Goal: Information Seeking & Learning: Learn about a topic

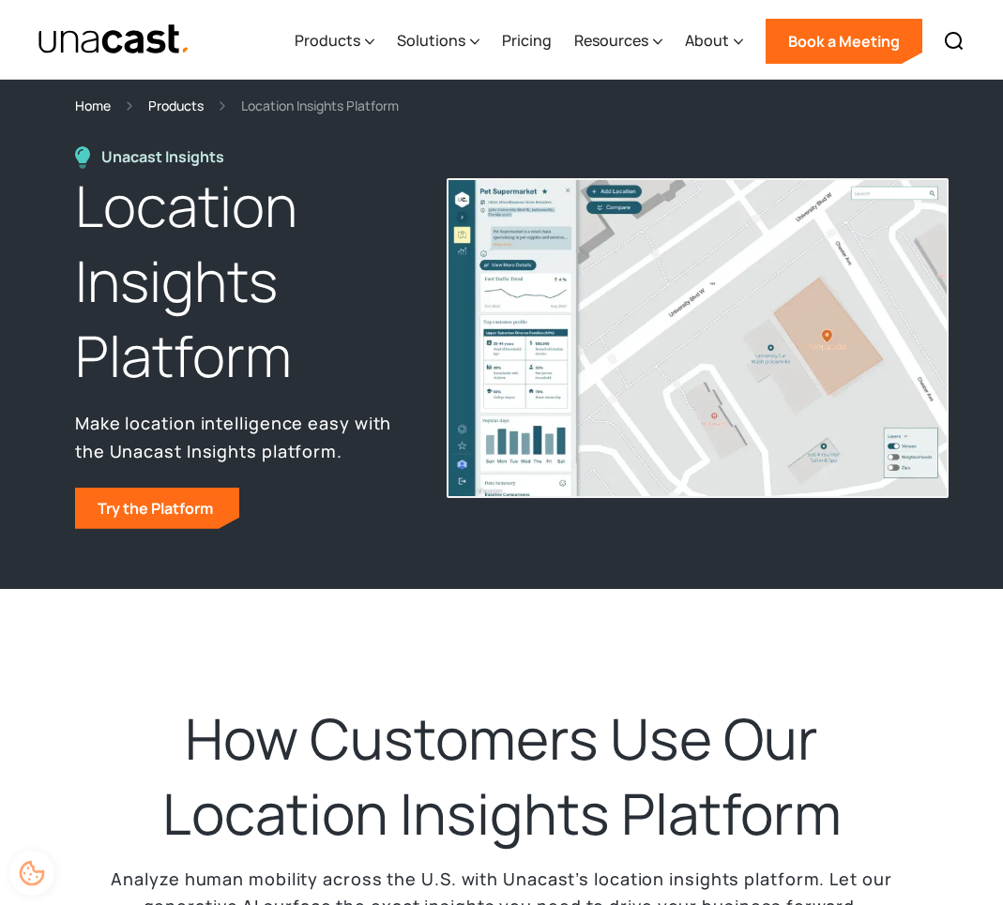
select select "**********"
click at [131, 508] on link "Try the Platform" at bounding box center [157, 508] width 164 height 41
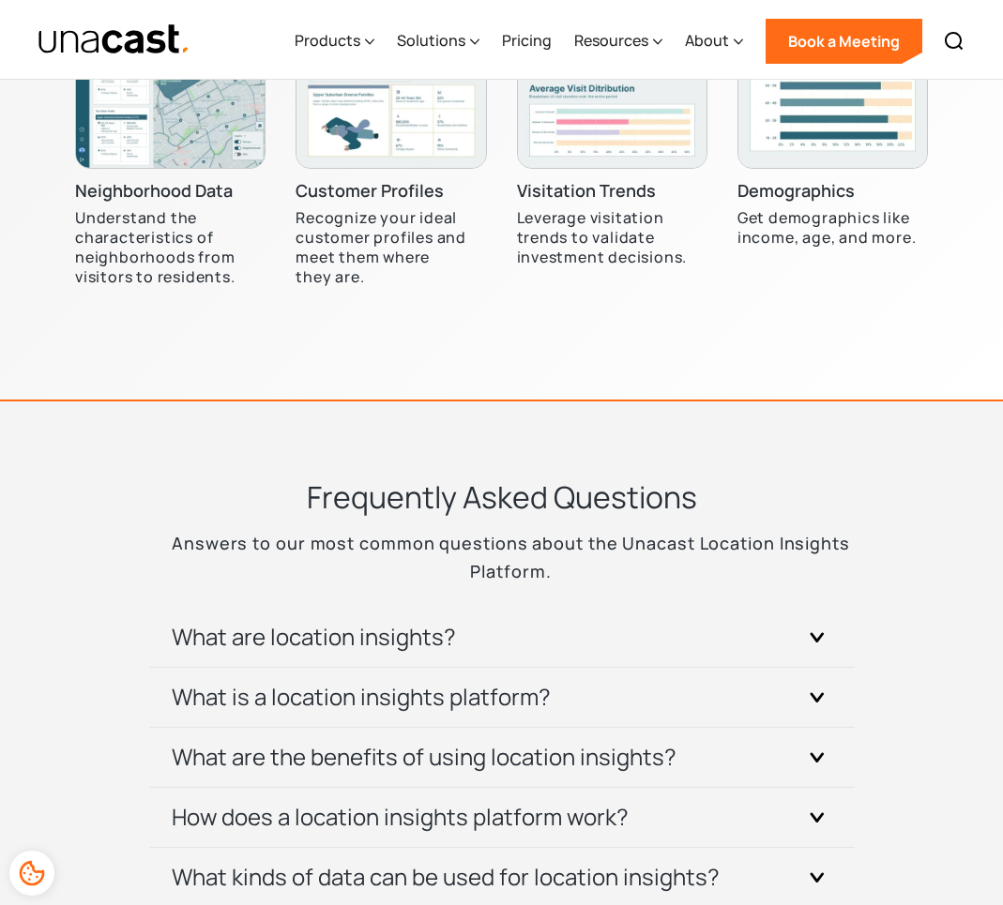
scroll to position [5900, 0]
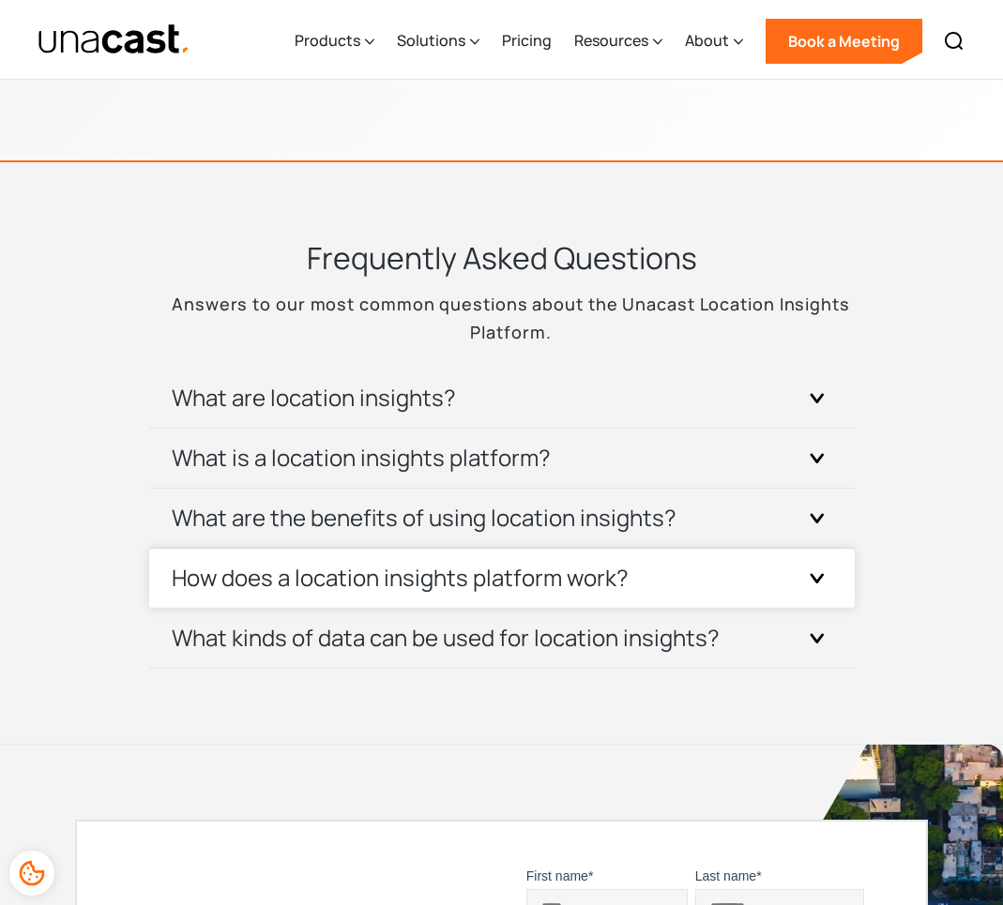
click at [309, 563] on h3 "How does a location insights platform work?" at bounding box center [400, 578] width 457 height 30
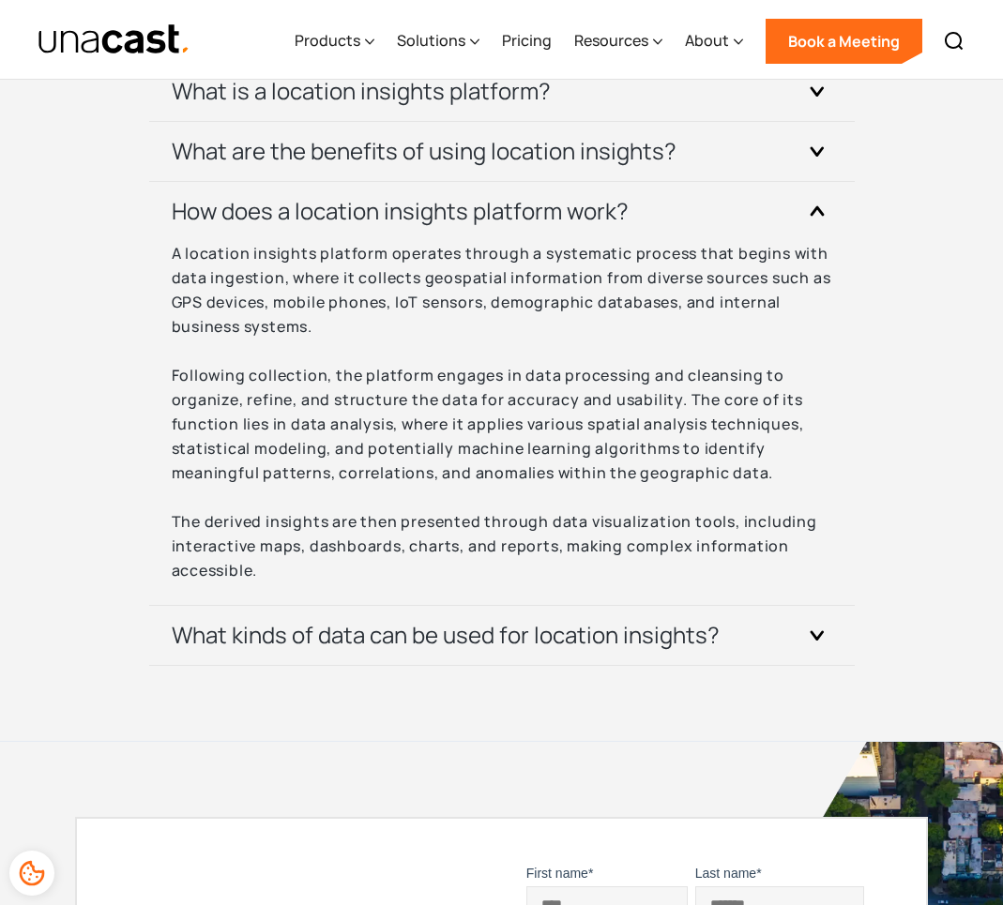
scroll to position [6541, 0]
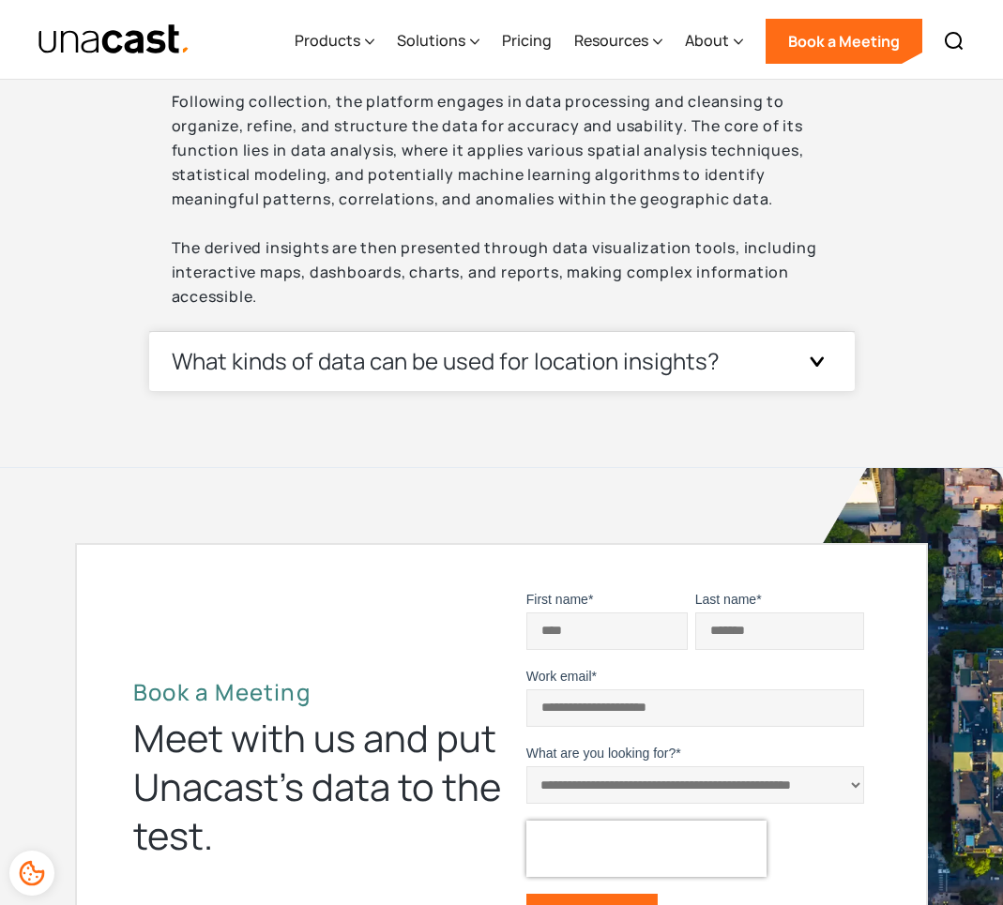
click at [322, 346] on h3 "What kinds of data can be used for location insights?" at bounding box center [446, 361] width 548 height 30
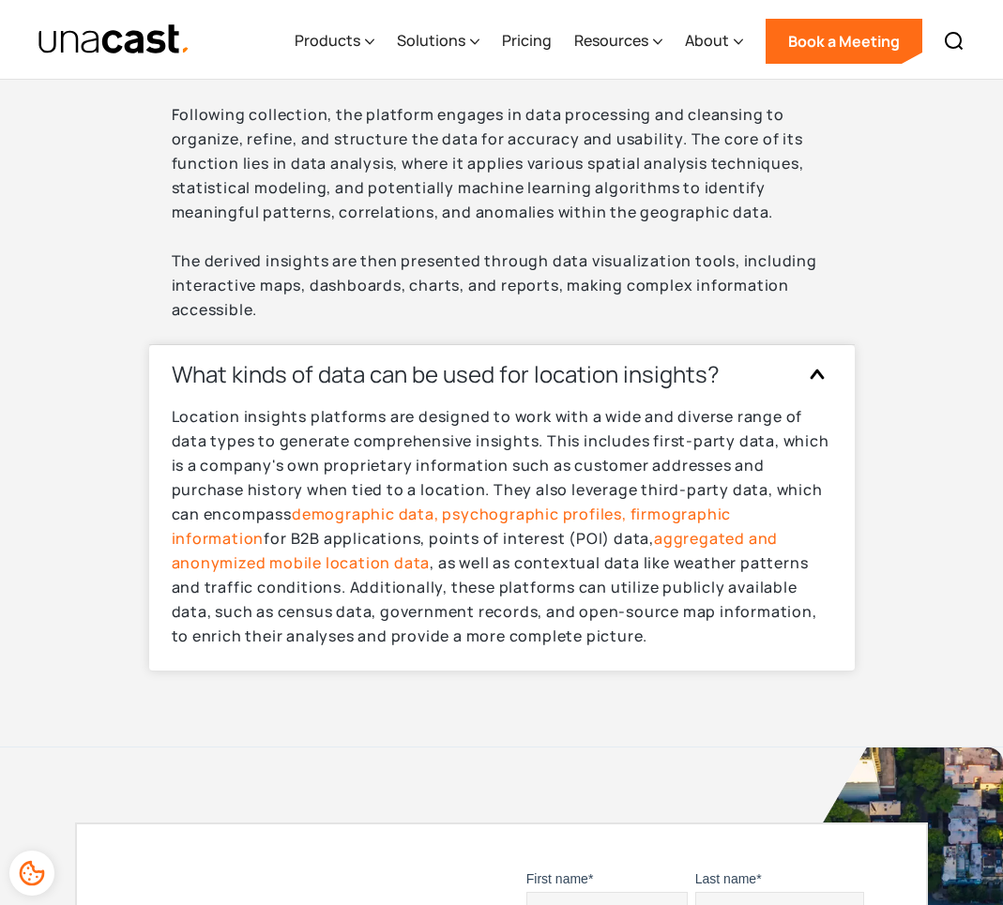
scroll to position [6431, 0]
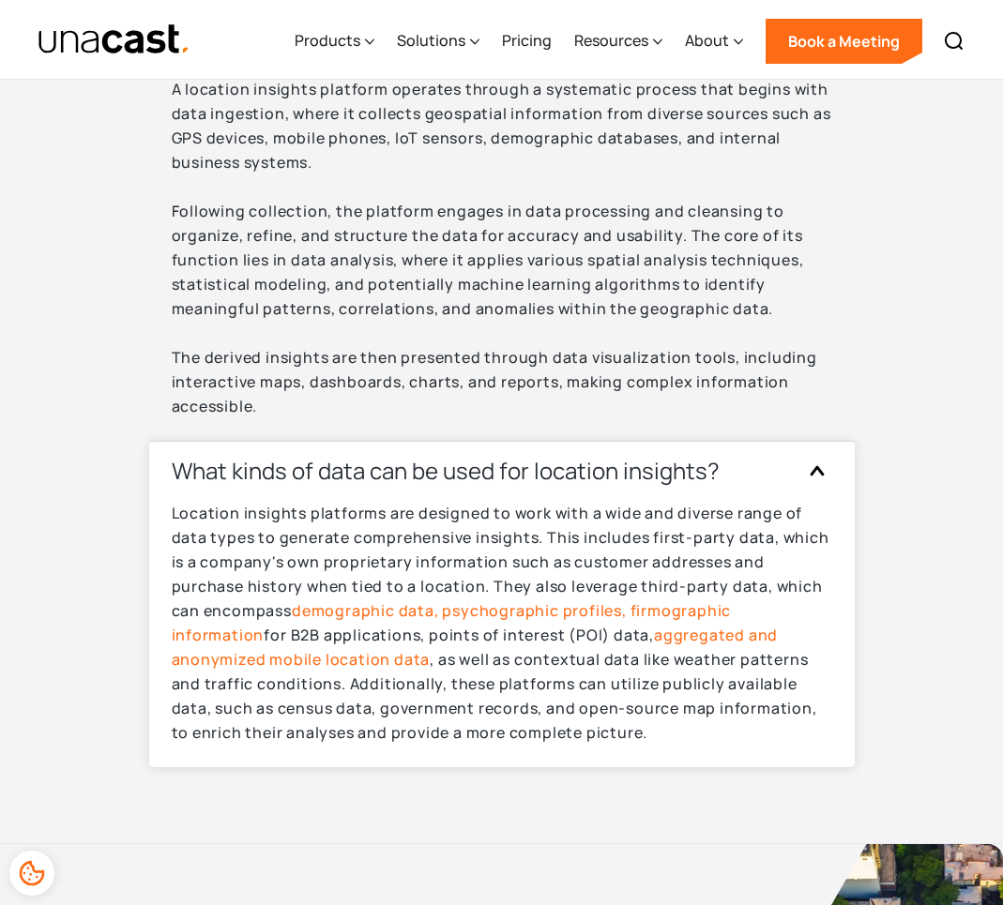
click at [647, 625] on link "aggregated and anonymized mobile location data" at bounding box center [475, 647] width 607 height 45
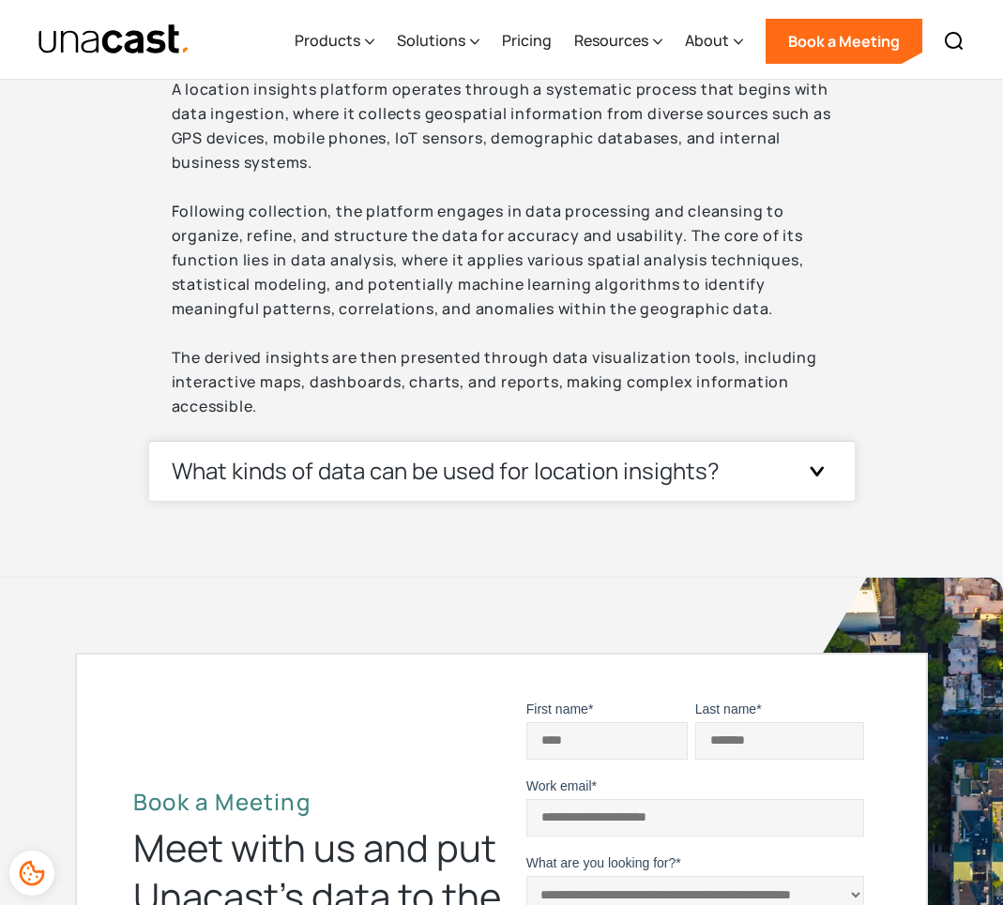
click at [787, 457] on div "What kinds of data can be used for location insights?" at bounding box center [502, 471] width 661 height 59
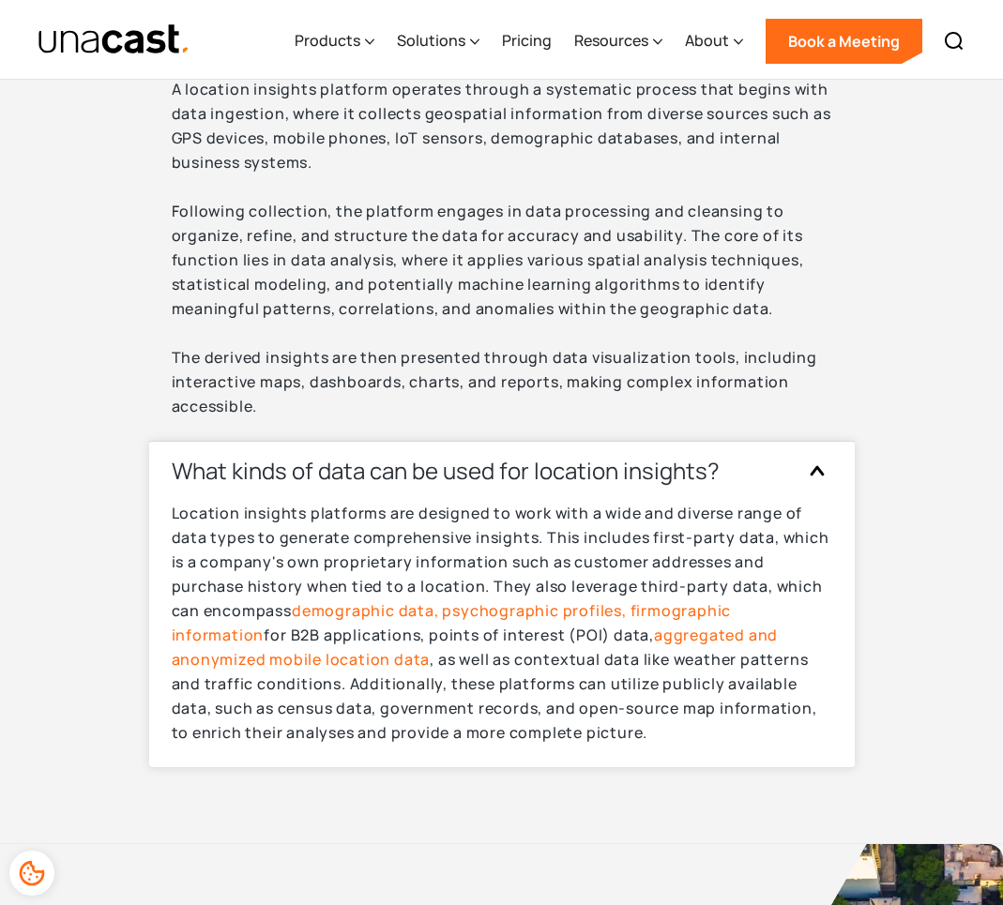
click at [653, 625] on link "aggregated and anonymized mobile location data" at bounding box center [475, 647] width 607 height 45
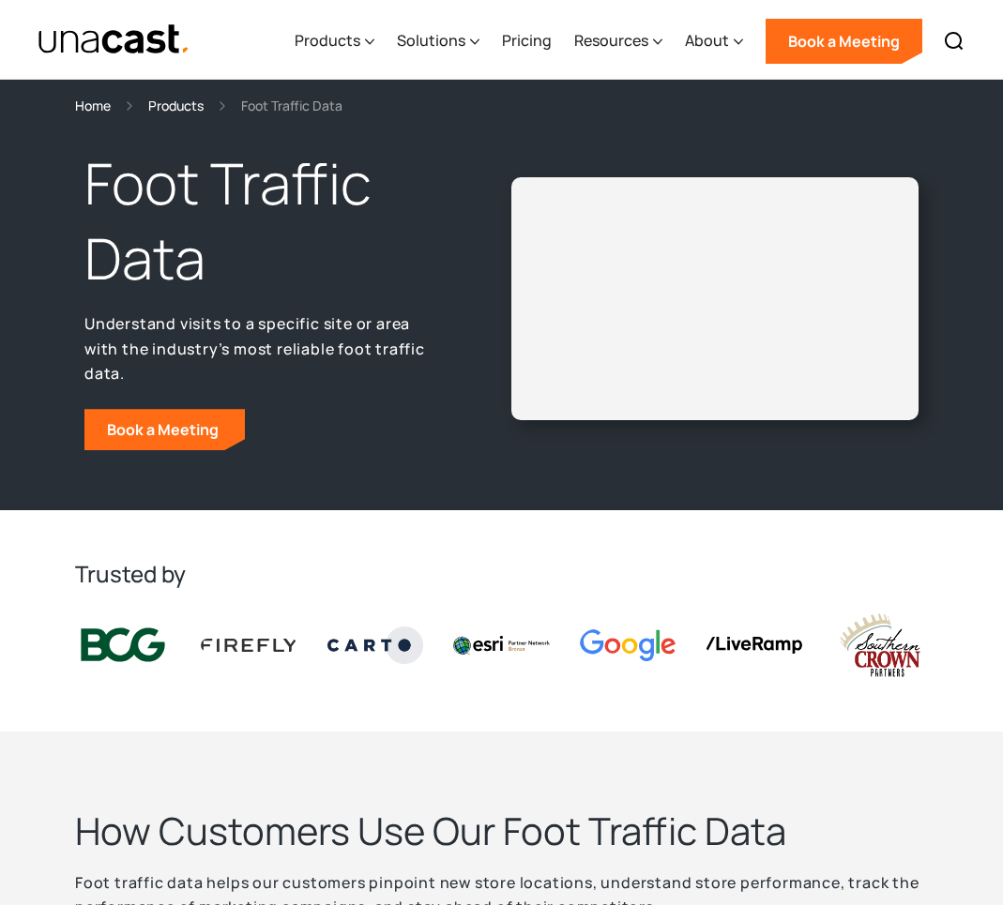
select select "**********"
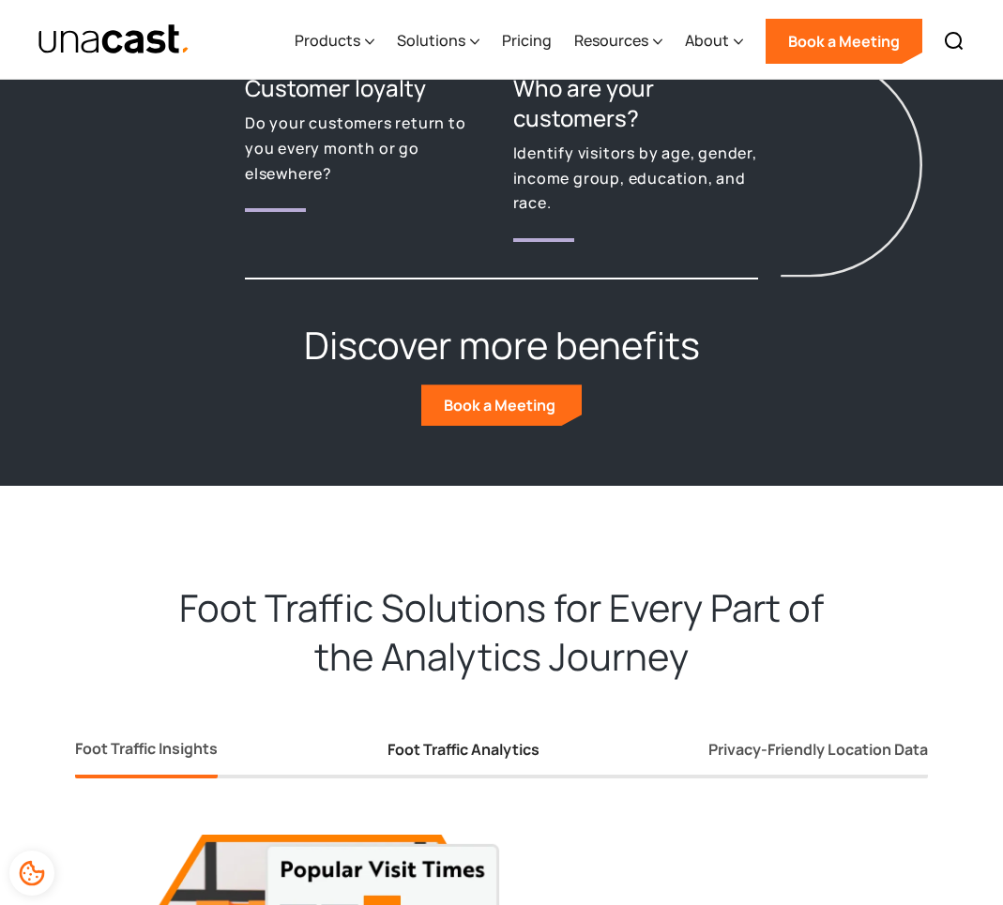
scroll to position [2999, 0]
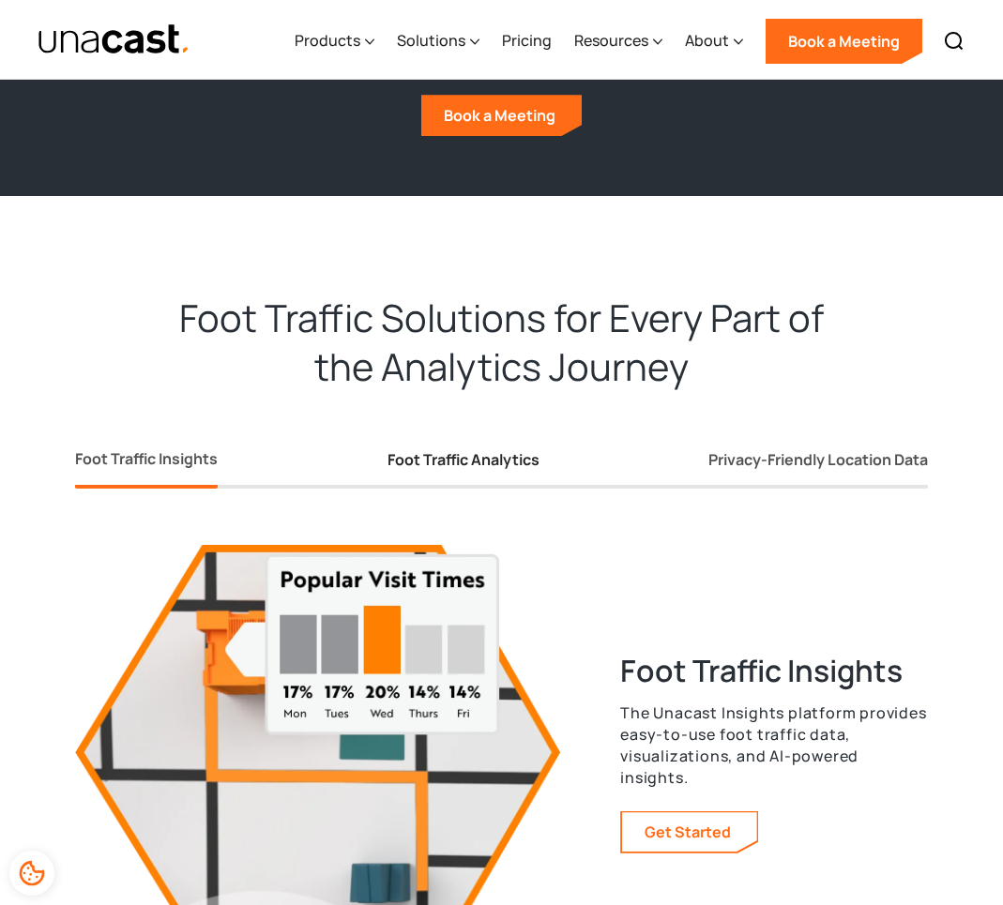
click at [492, 465] on div "Foot Traffic Analytics" at bounding box center [464, 460] width 152 height 20
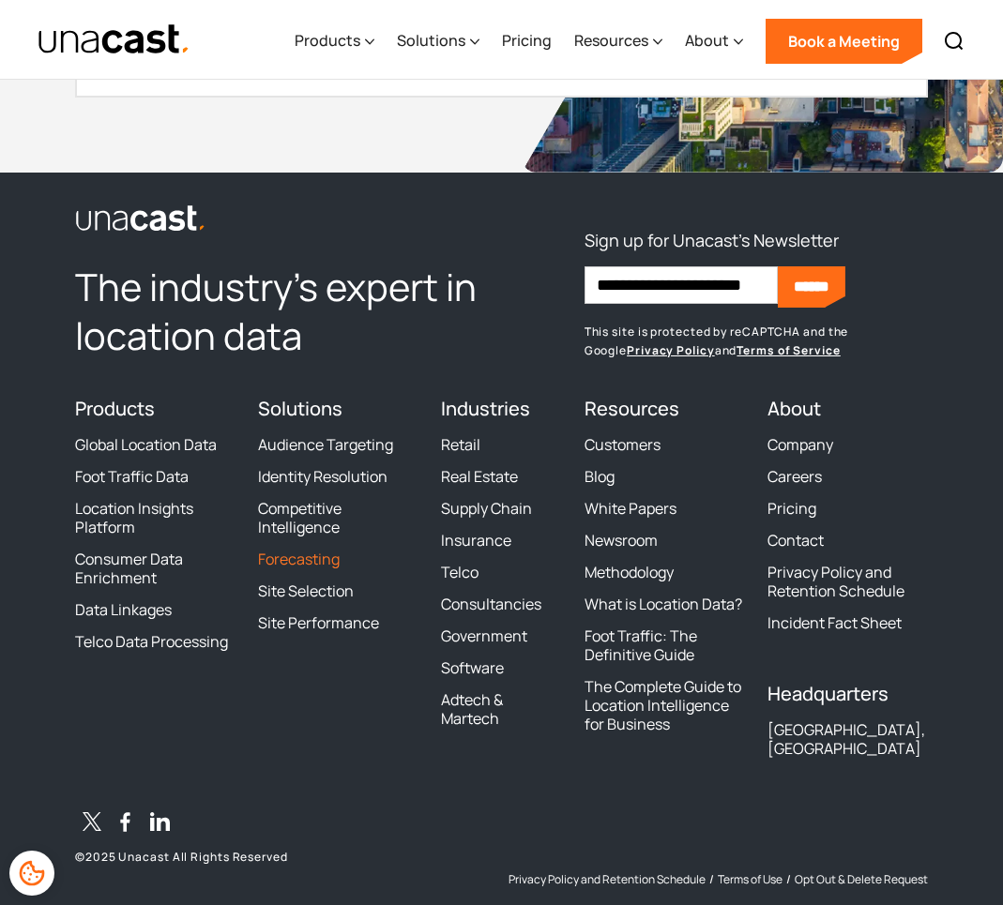
scroll to position [4935, 0]
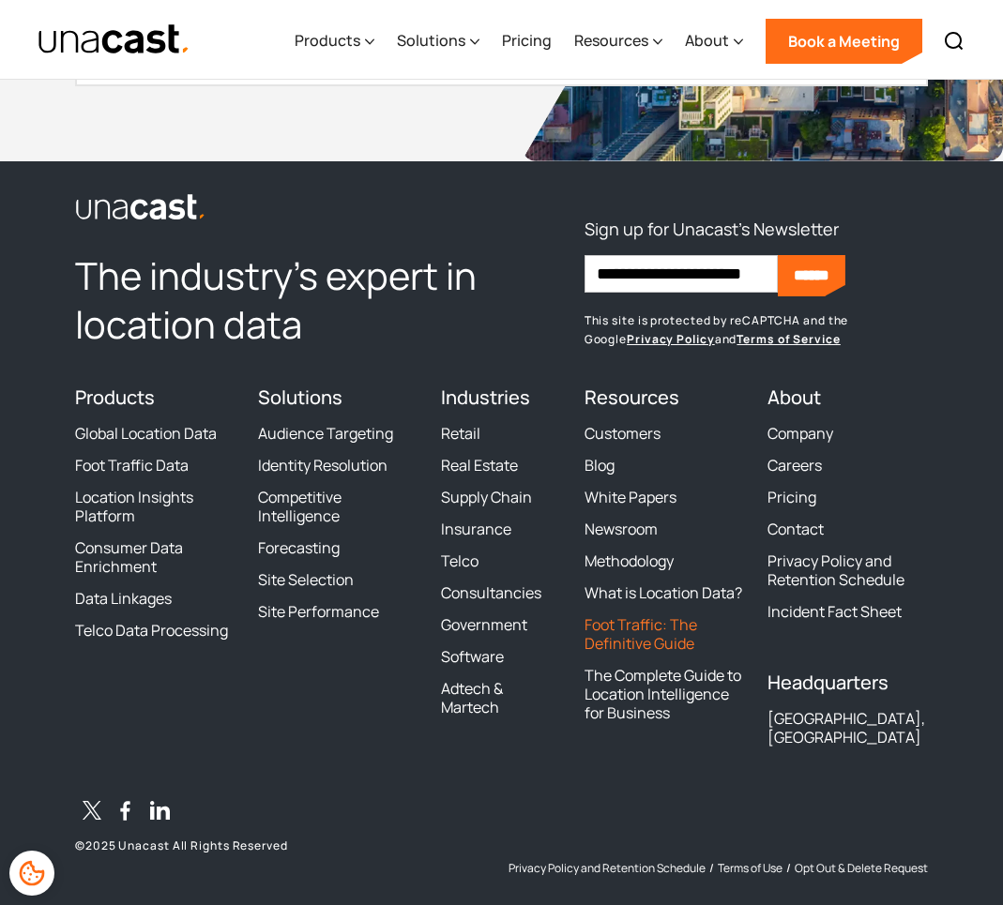
click at [675, 640] on link "Foot Traffic: The Definitive Guide" at bounding box center [665, 635] width 160 height 38
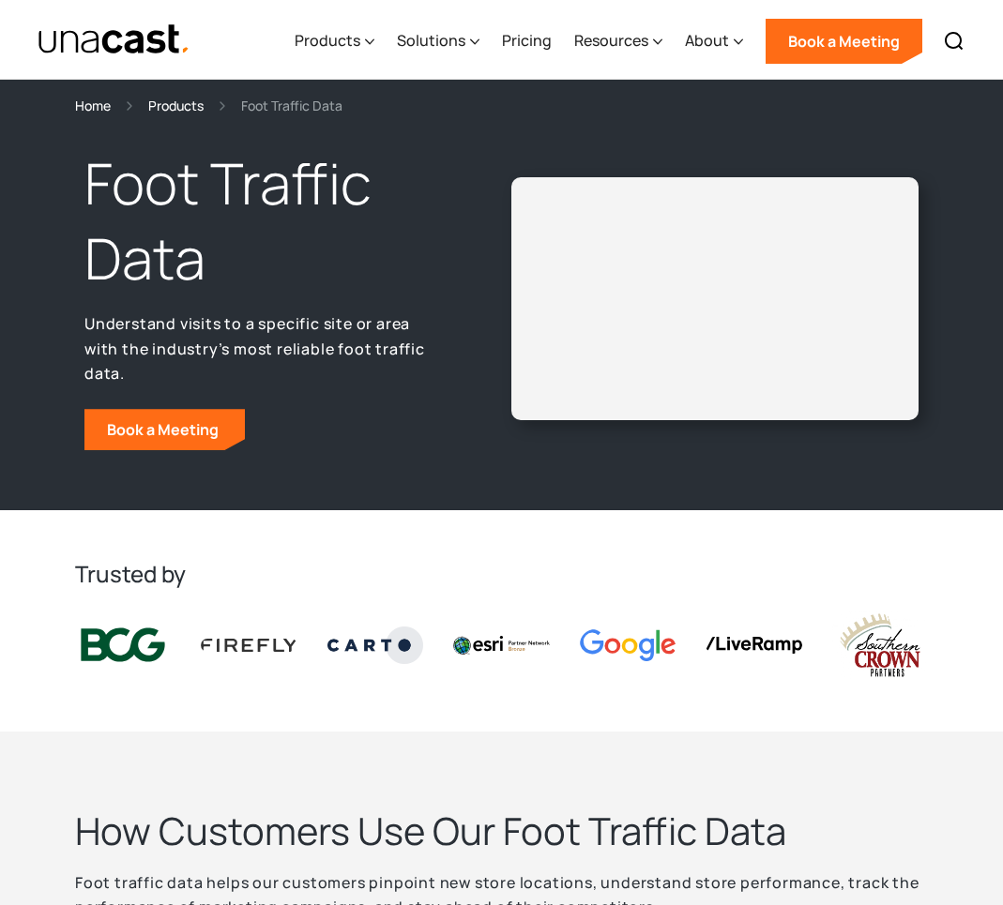
select select "**********"
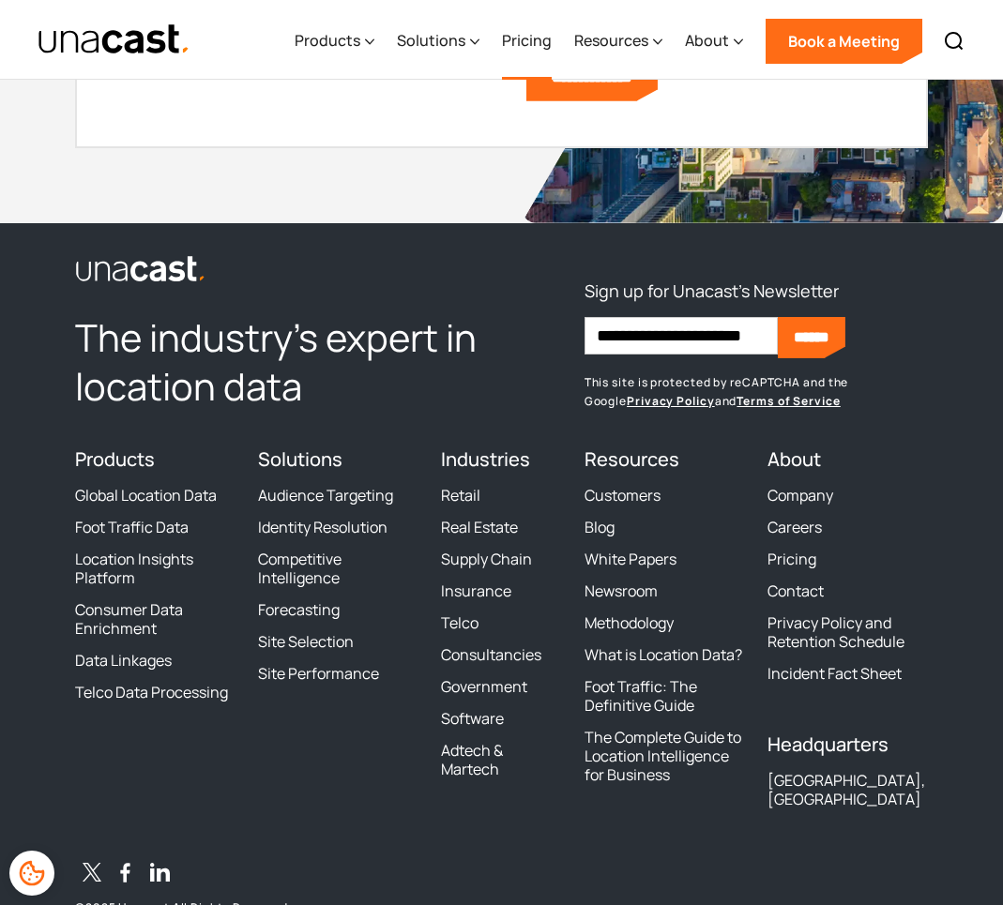
scroll to position [4935, 0]
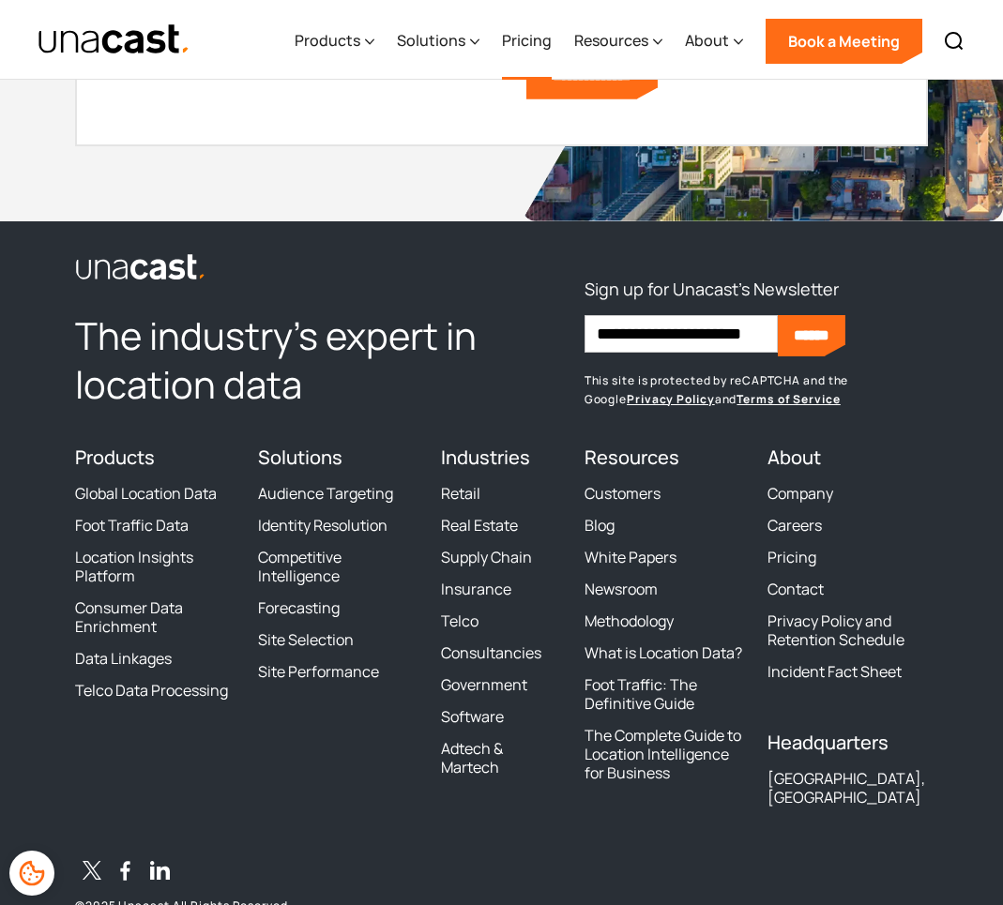
click at [528, 49] on link "Pricing" at bounding box center [527, 41] width 50 height 77
